Goal: Information Seeking & Learning: Learn about a topic

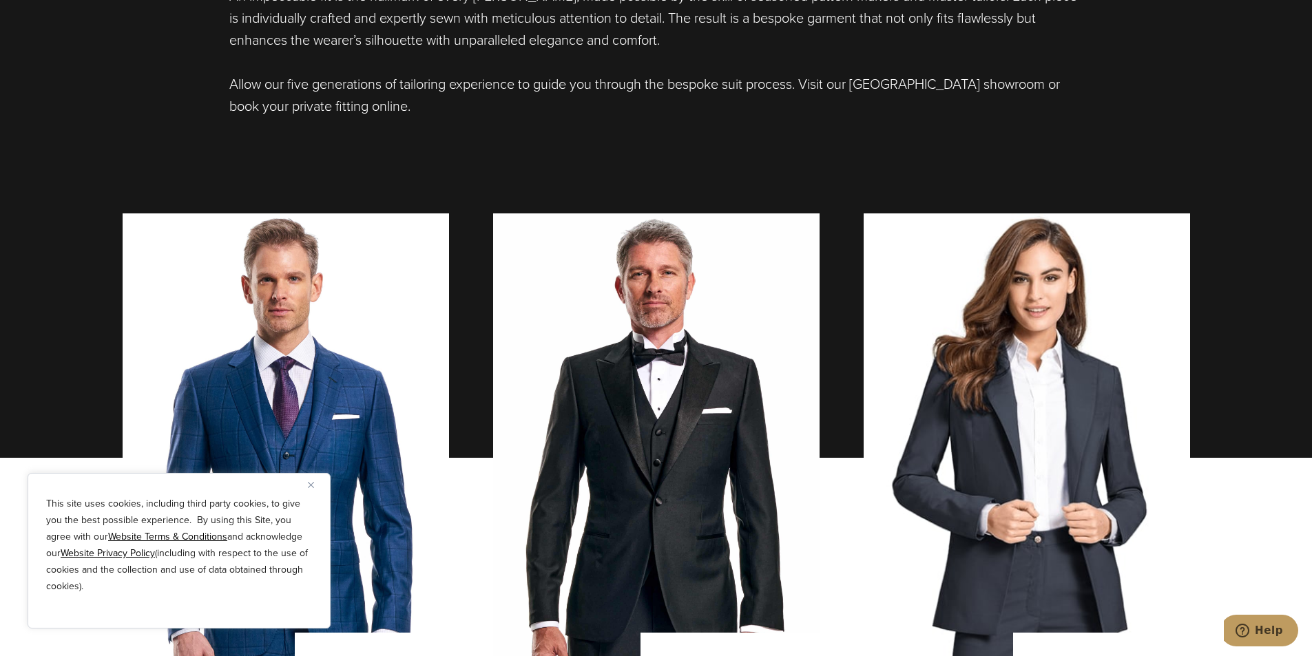
scroll to position [947, 0]
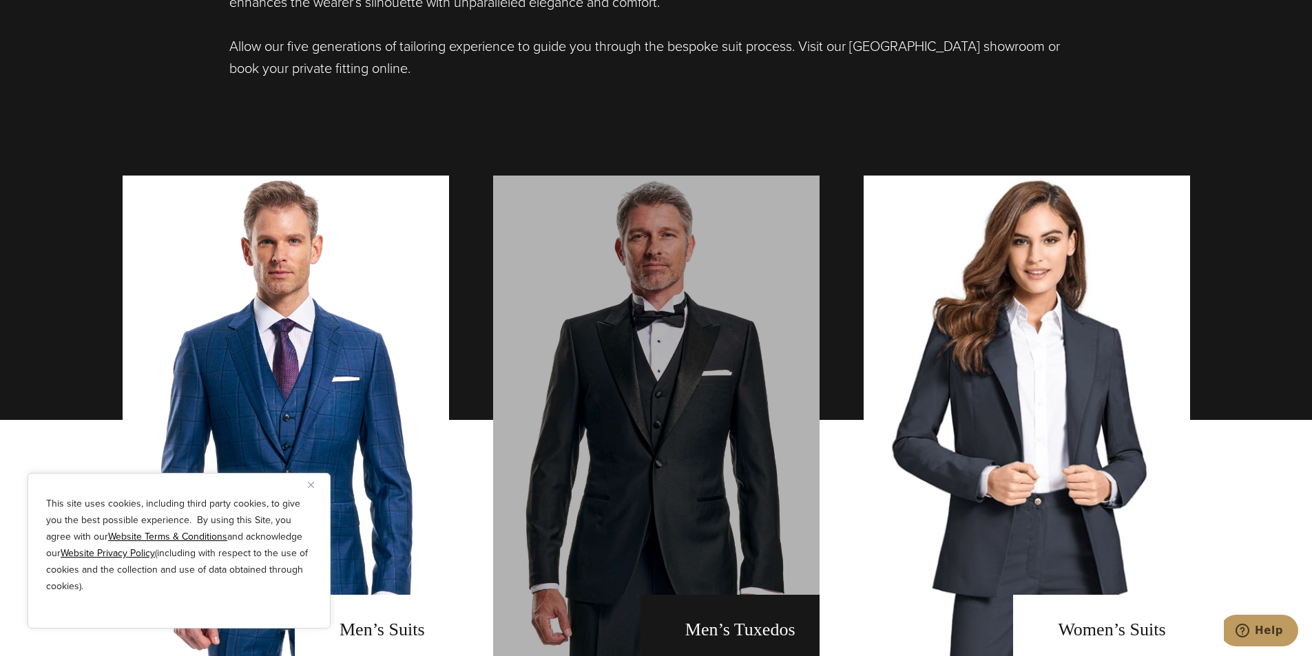
click at [558, 494] on link "men's tuxedos" at bounding box center [656, 420] width 327 height 489
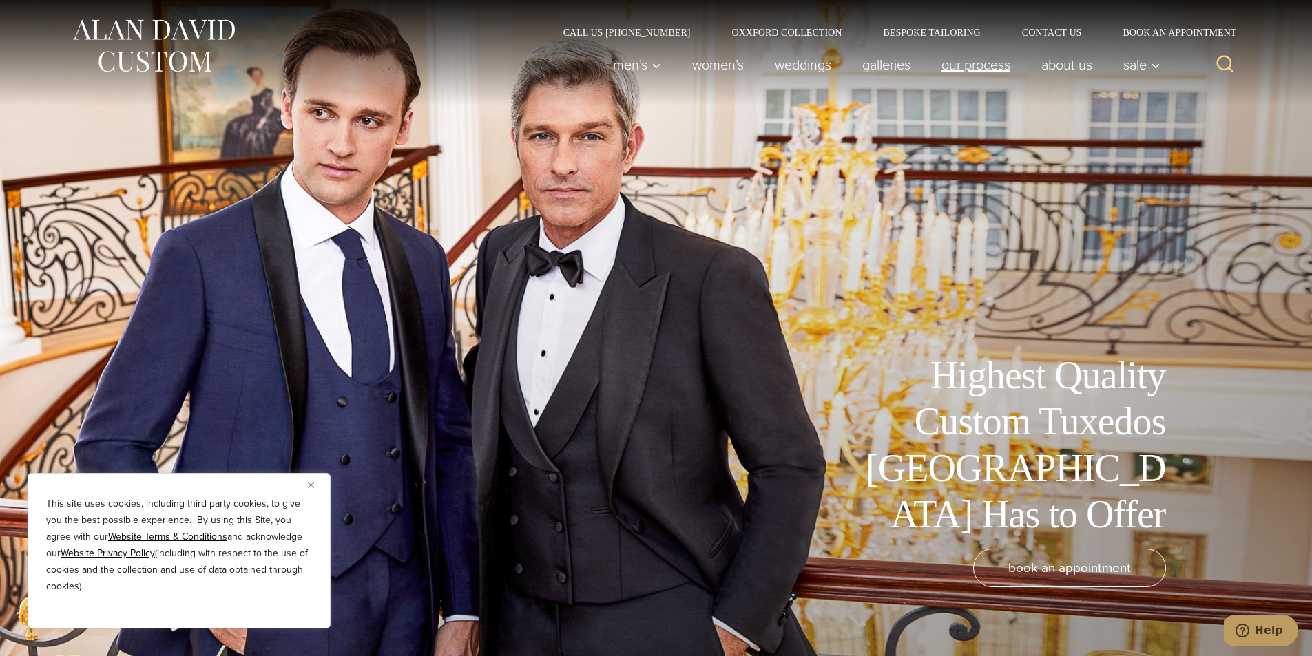
click at [958, 79] on link "Our Process" at bounding box center [976, 65] width 100 height 28
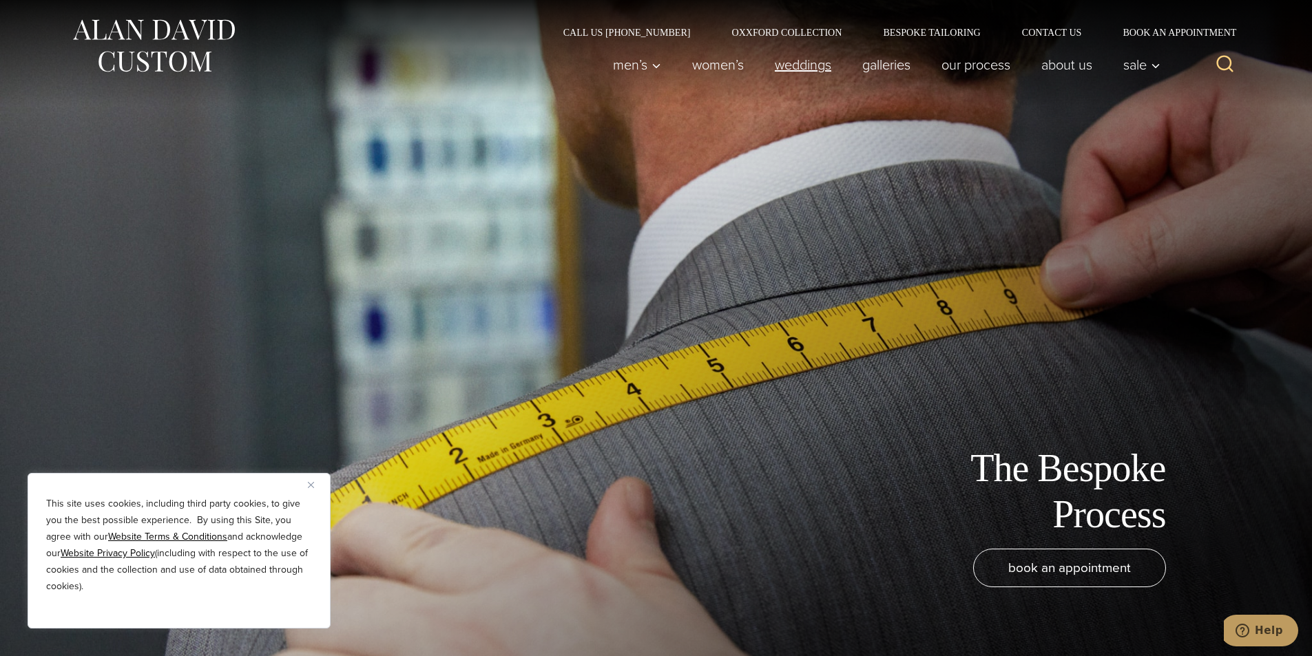
click at [785, 79] on link "weddings" at bounding box center [802, 65] width 87 height 28
